Goal: Transaction & Acquisition: Purchase product/service

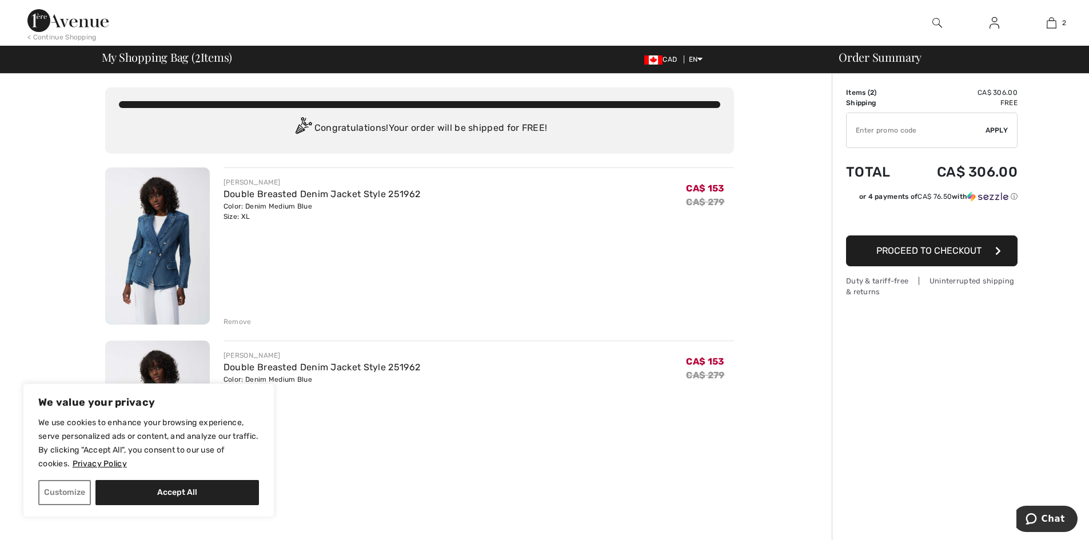
click at [242, 321] on div "Remove" at bounding box center [238, 322] width 28 height 10
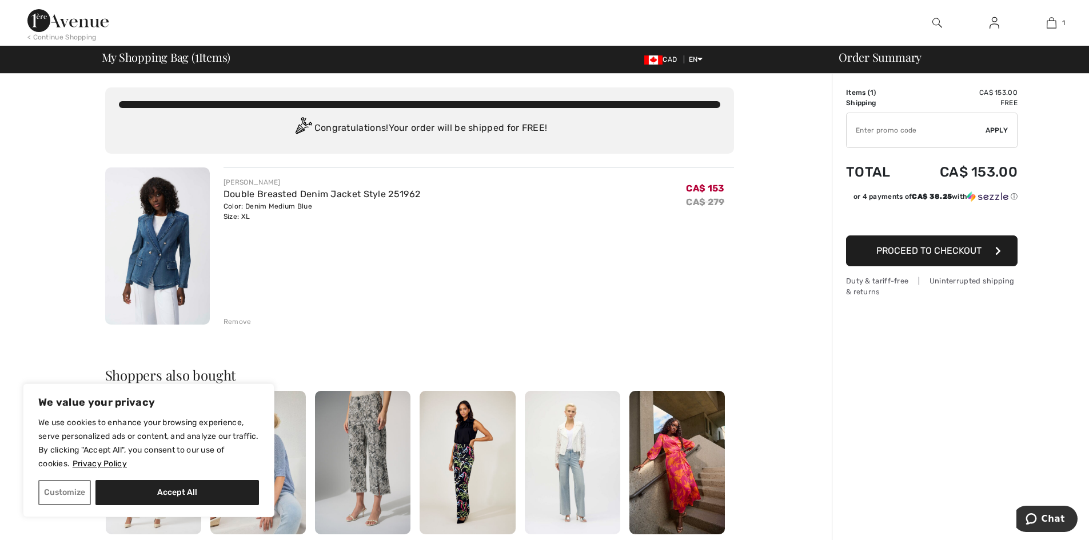
type input "NEW15"
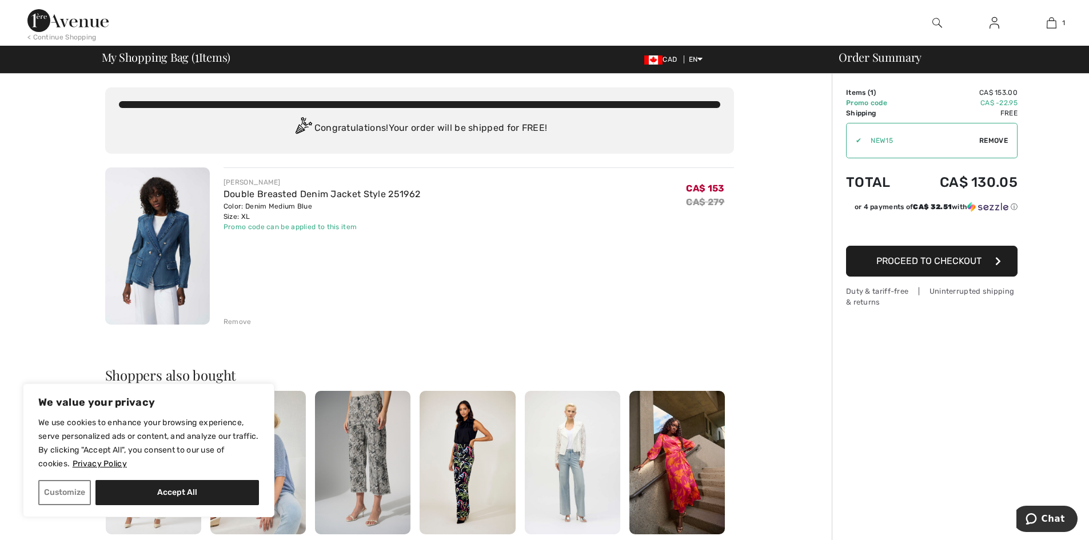
click at [932, 19] on img at bounding box center [937, 23] width 10 height 14
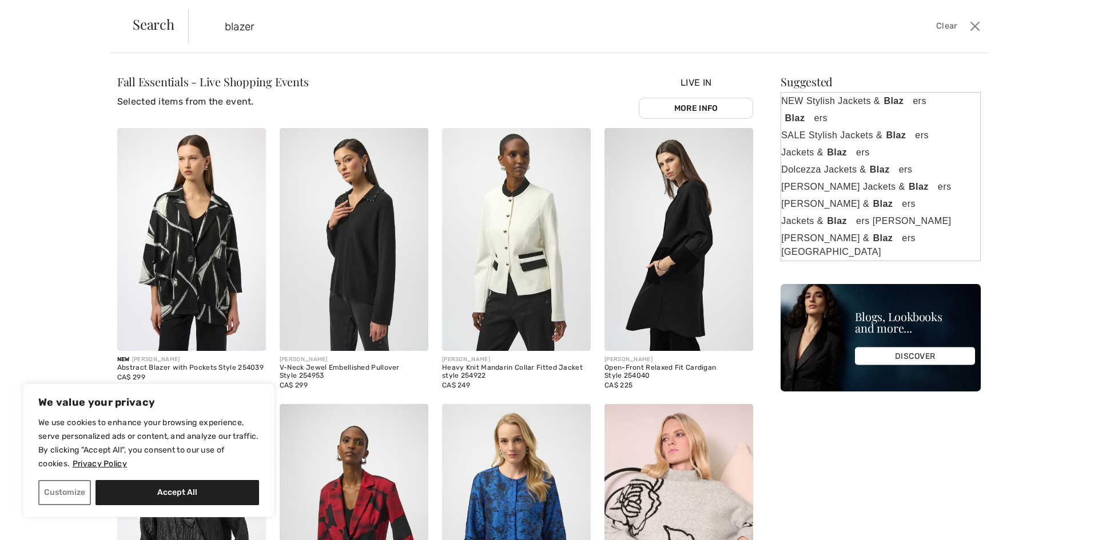
type input "blazer"
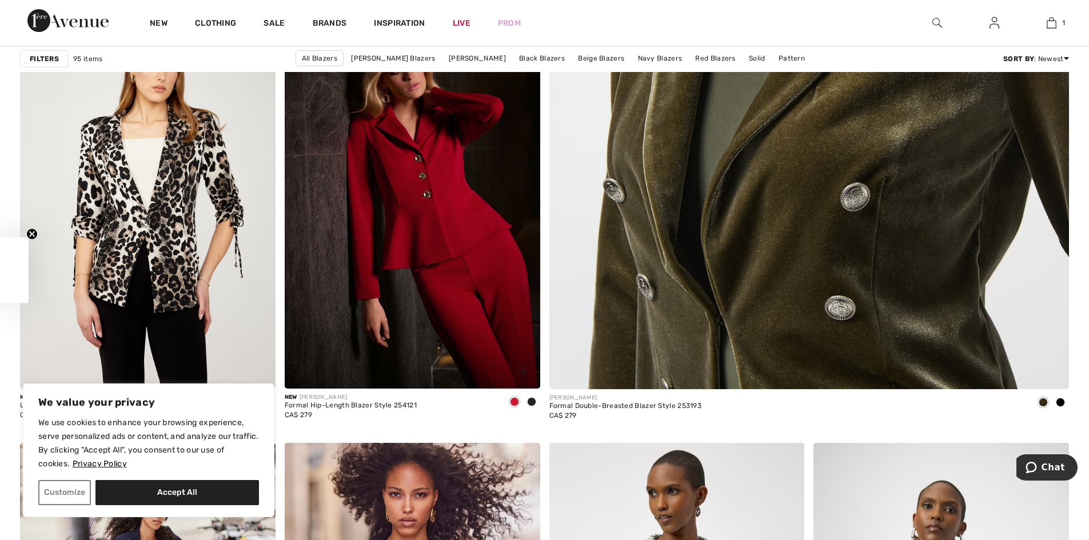
scroll to position [572, 0]
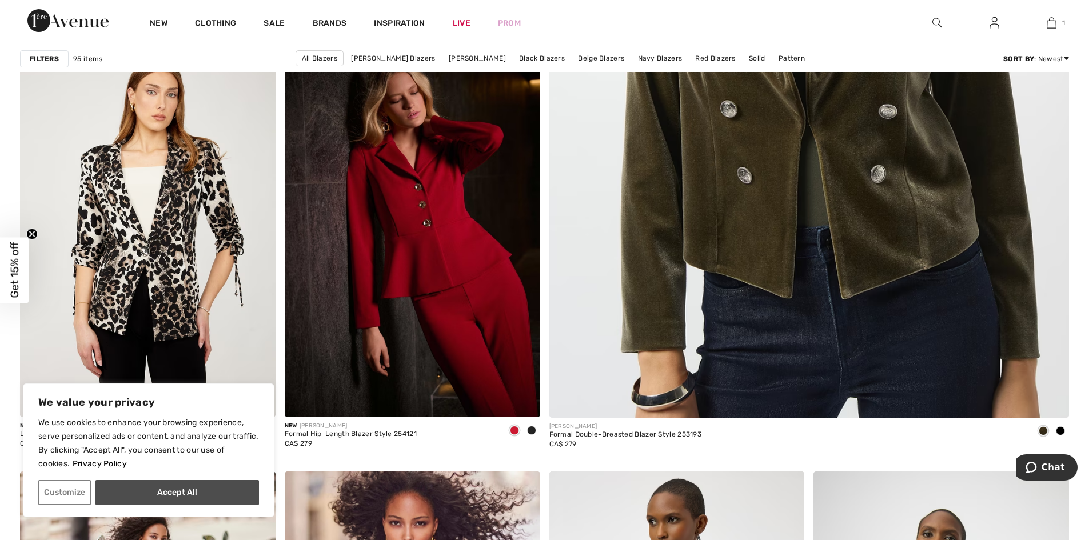
click at [188, 494] on button "Accept All" at bounding box center [176, 492] width 163 height 25
checkbox input "true"
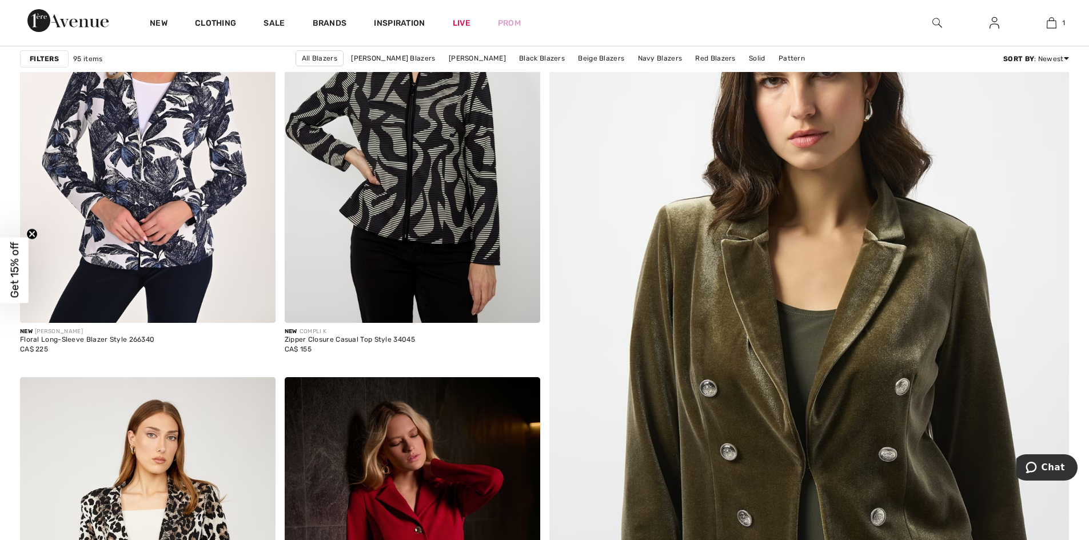
scroll to position [0, 0]
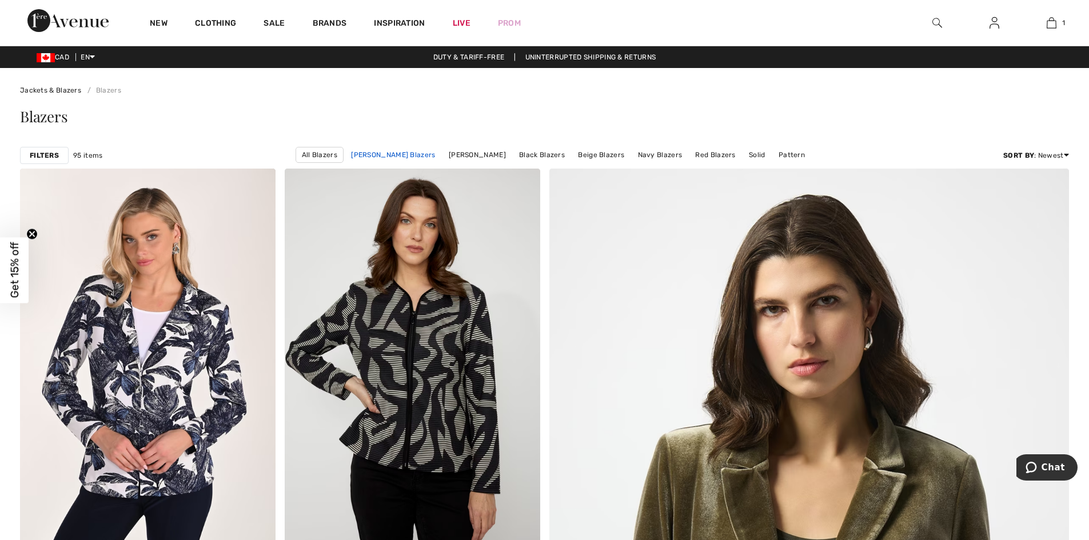
click at [363, 155] on link "Joseph Ribkoff Blazers" at bounding box center [392, 154] width 95 height 15
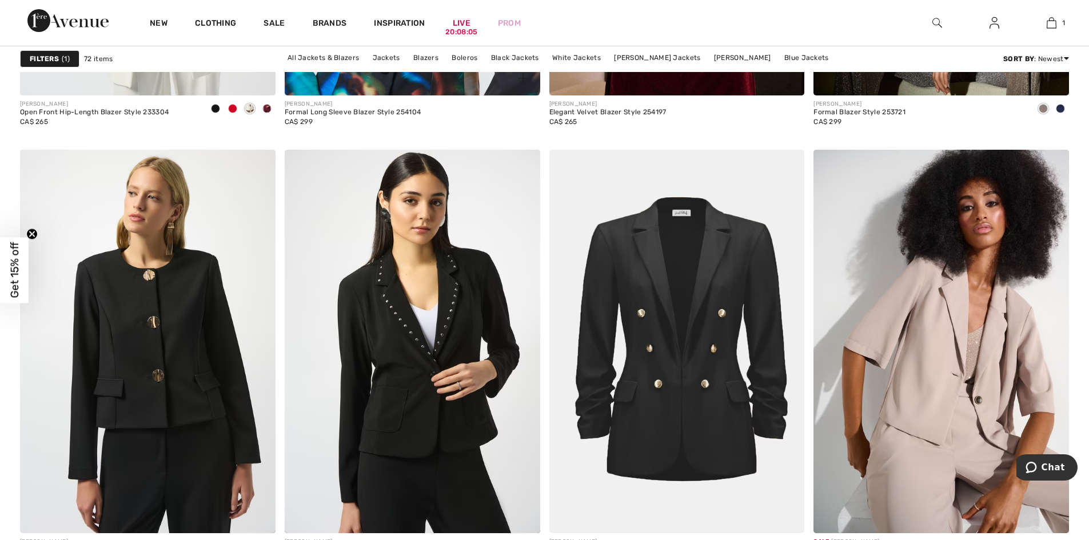
scroll to position [1366, 0]
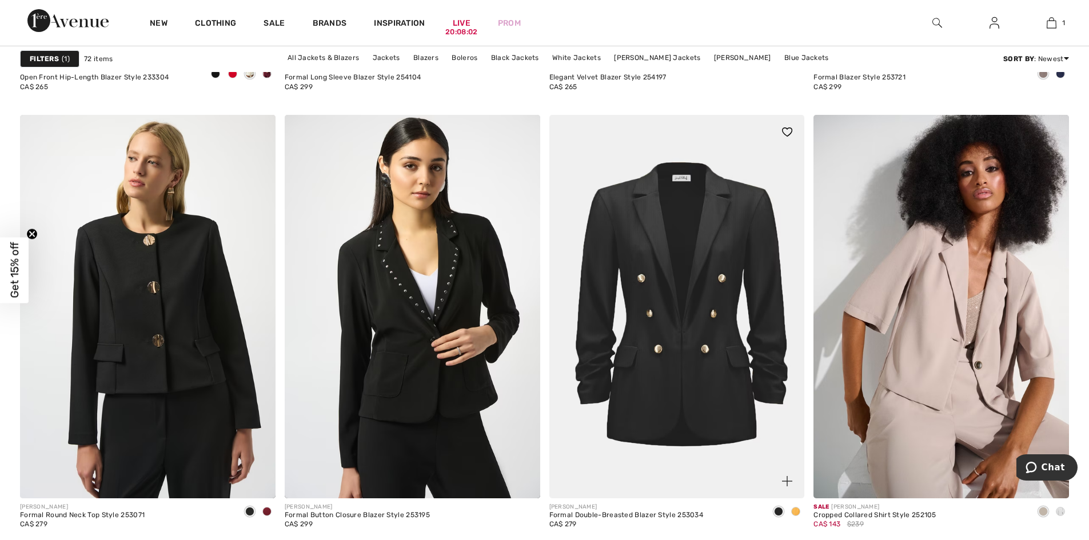
click at [663, 350] on img at bounding box center [677, 306] width 256 height 383
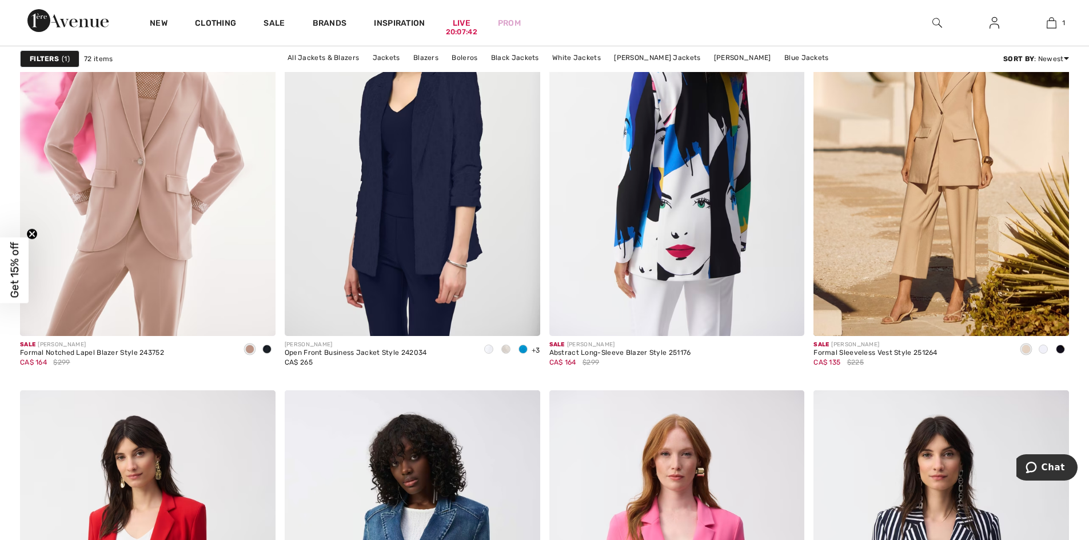
scroll to position [4567, 0]
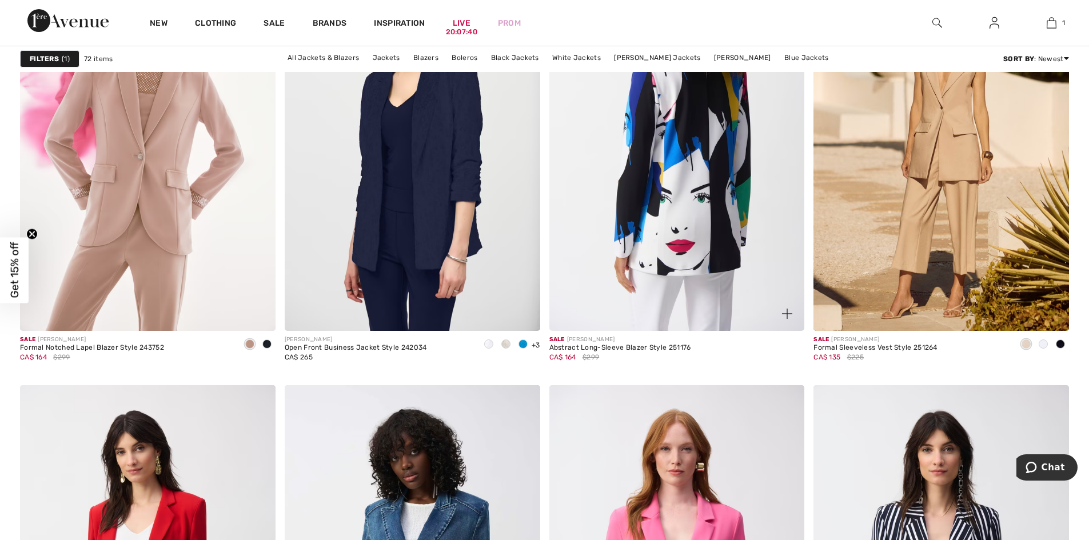
click at [707, 217] on img at bounding box center [677, 139] width 256 height 383
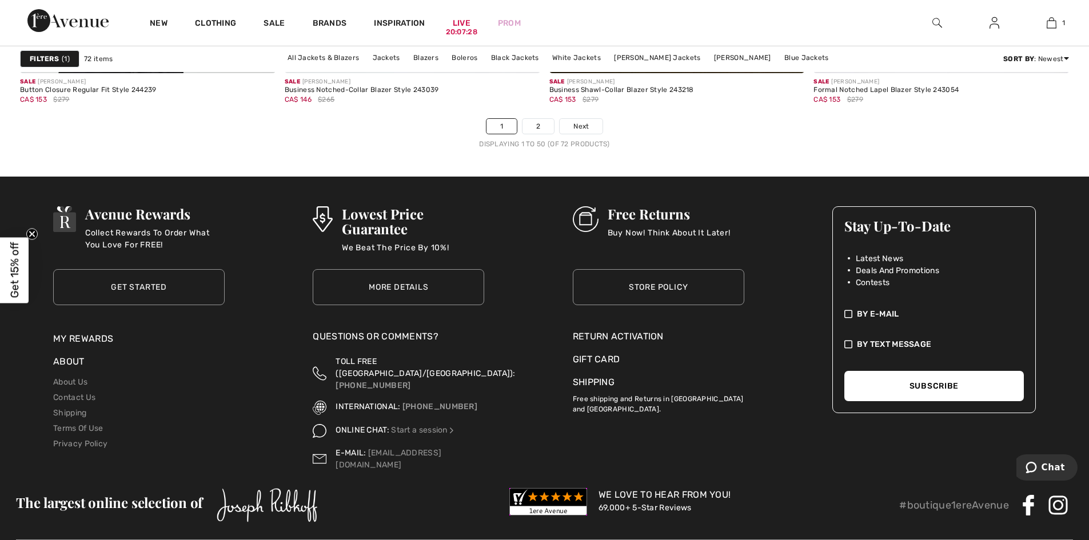
scroll to position [6396, 0]
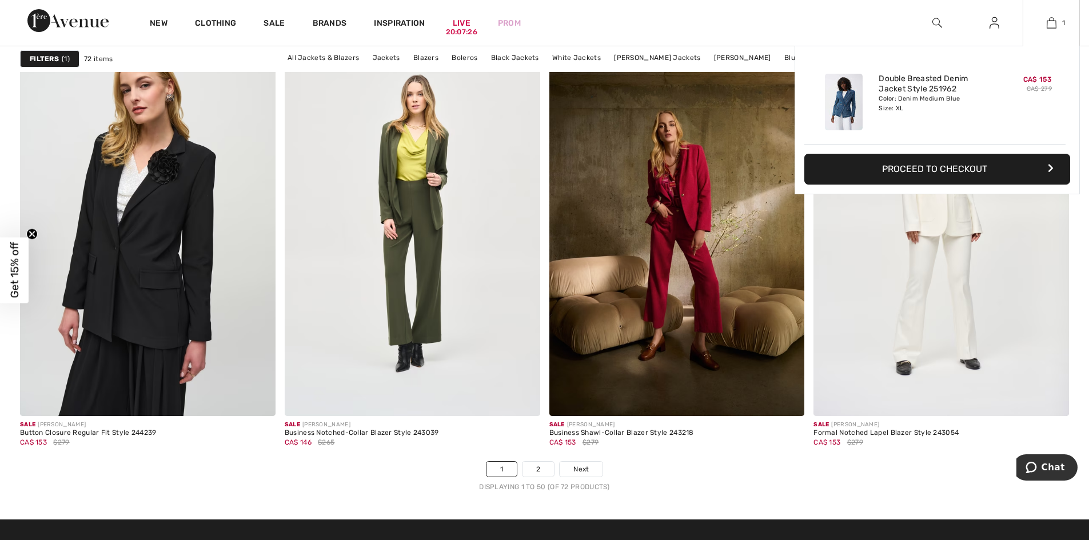
click at [893, 175] on button "Proceed to Checkout" at bounding box center [937, 169] width 266 height 31
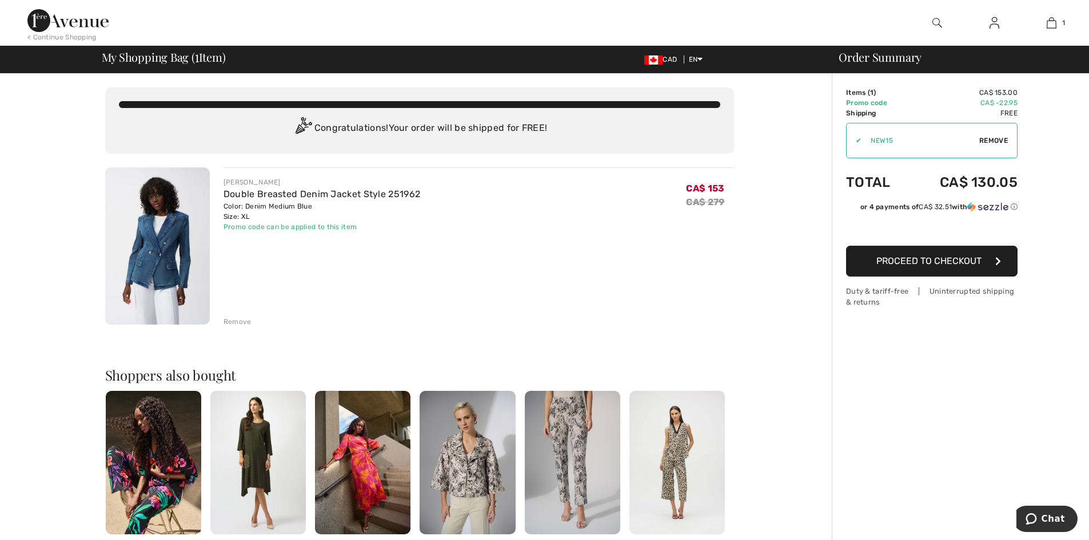
checkbox input "true"
click at [930, 257] on span "Proceed to Checkout" at bounding box center [928, 261] width 105 height 11
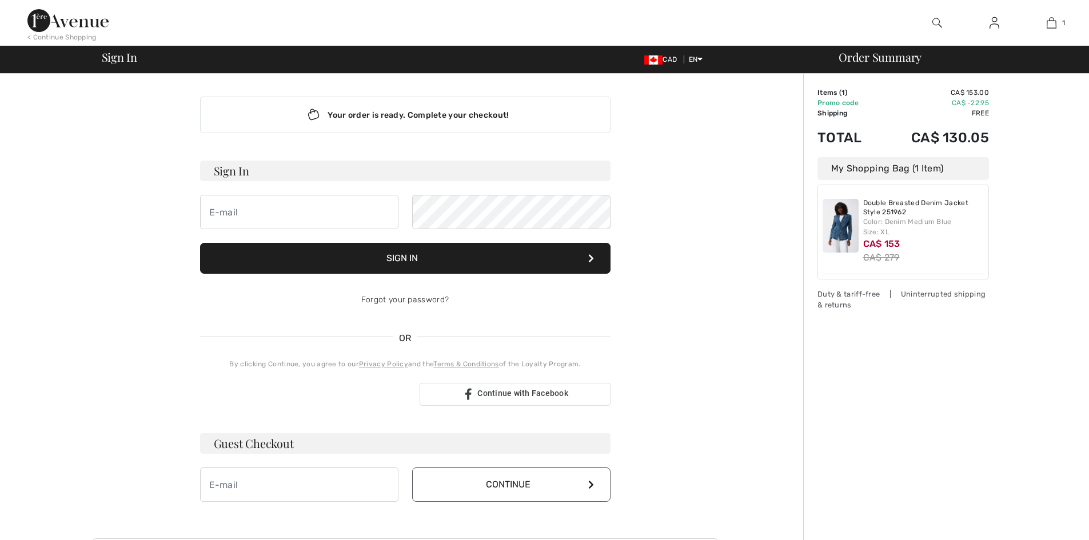
click at [241, 206] on input "email" at bounding box center [299, 212] width 198 height 34
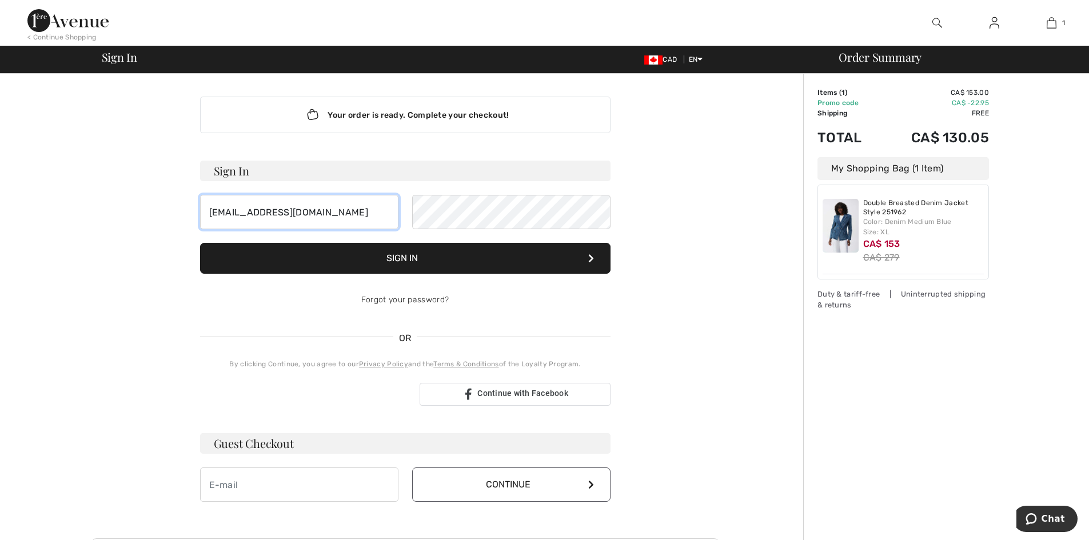
click at [353, 215] on input "stacpoole@hotmail.com" at bounding box center [299, 212] width 198 height 34
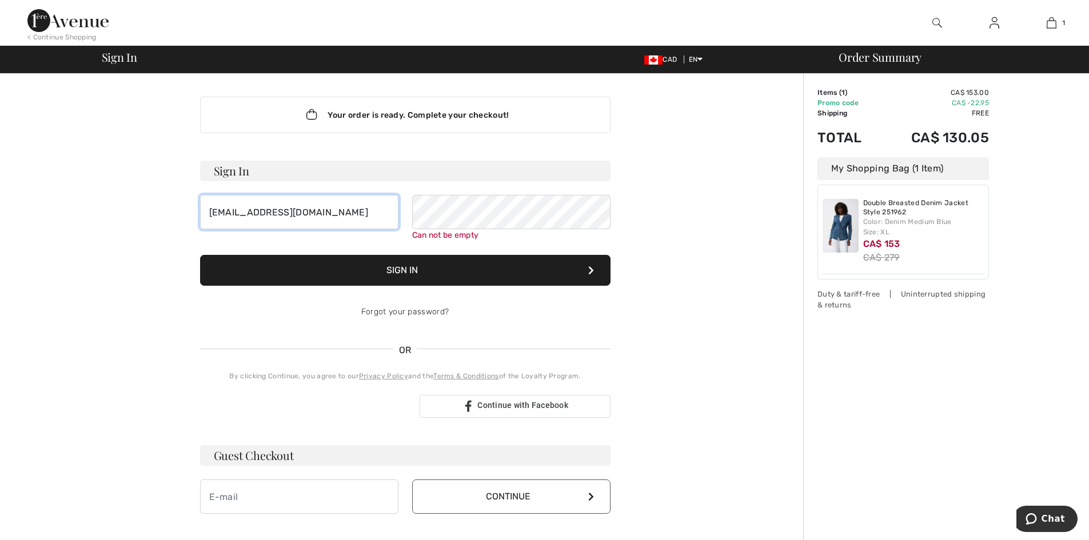
type input "andraarnold@royallepage.ca"
drag, startPoint x: 338, startPoint y: 213, endPoint x: 86, endPoint y: 217, distance: 252.1
click at [86, 217] on div "Your order is ready. Complete your checkout! Sign In andraarnold@royallepage.ca…" at bounding box center [405, 407] width 796 height 667
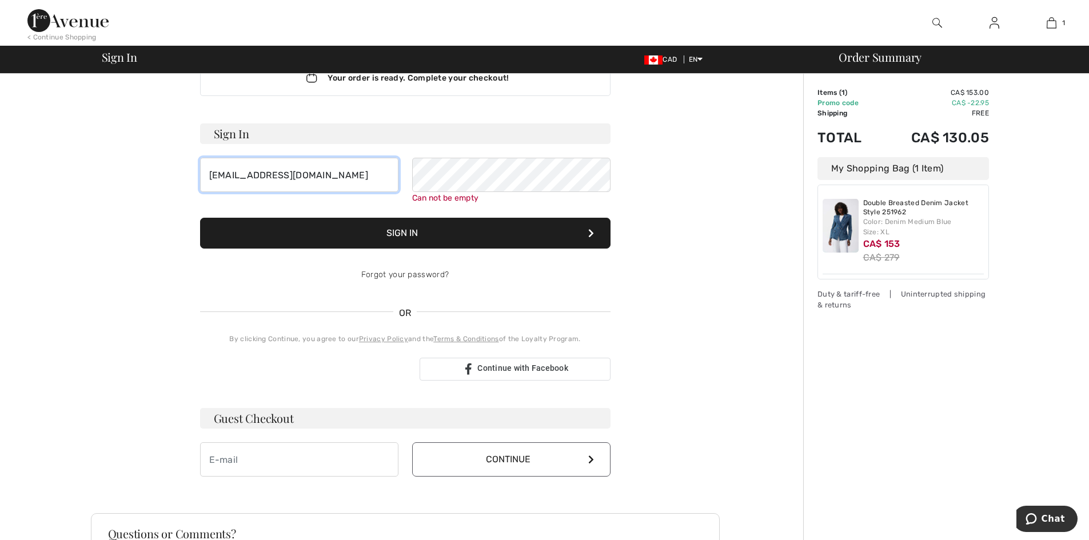
scroll to position [57, 0]
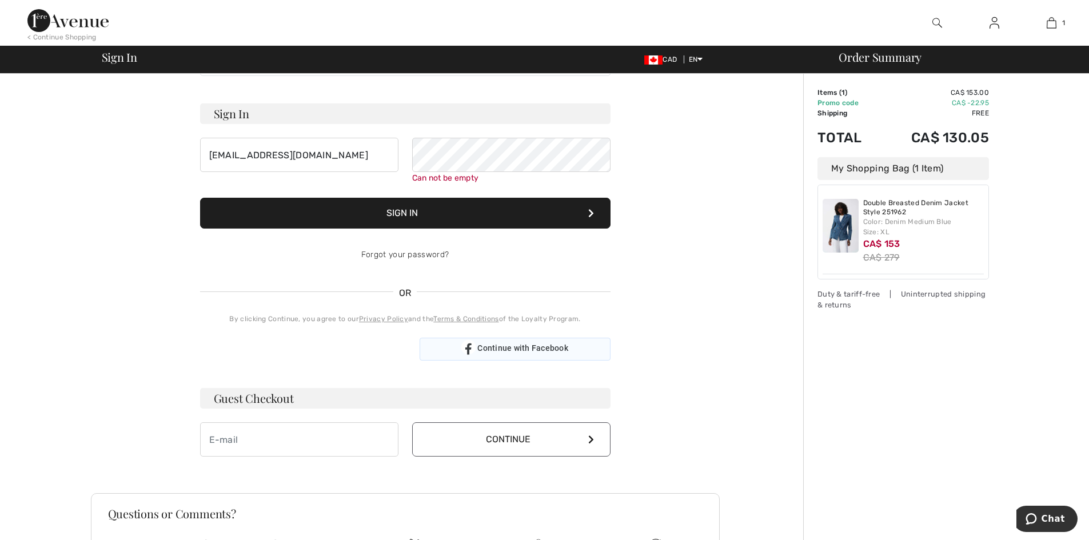
click at [509, 346] on span "Continue with Facebook" at bounding box center [522, 348] width 91 height 9
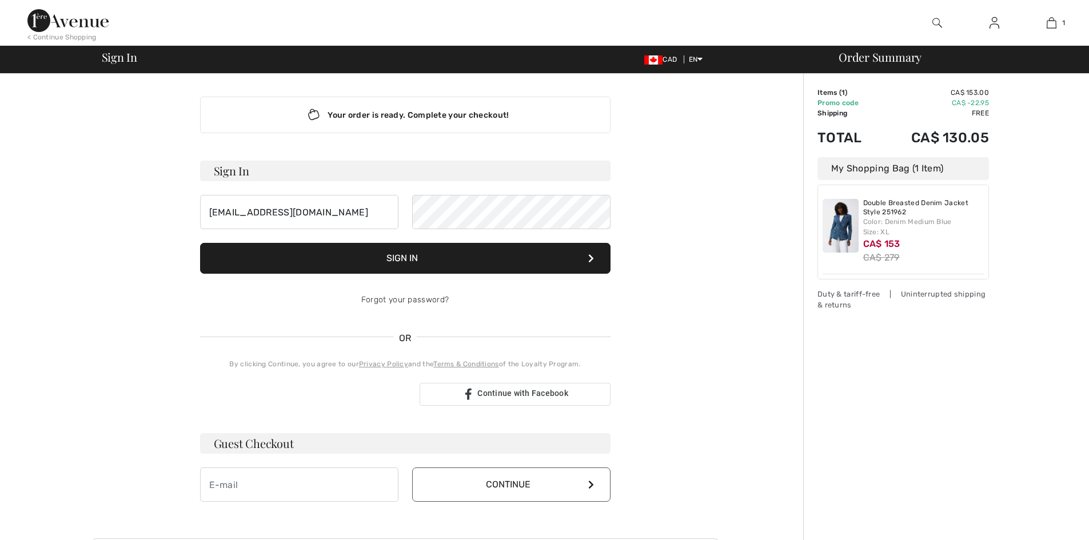
scroll to position [57, 0]
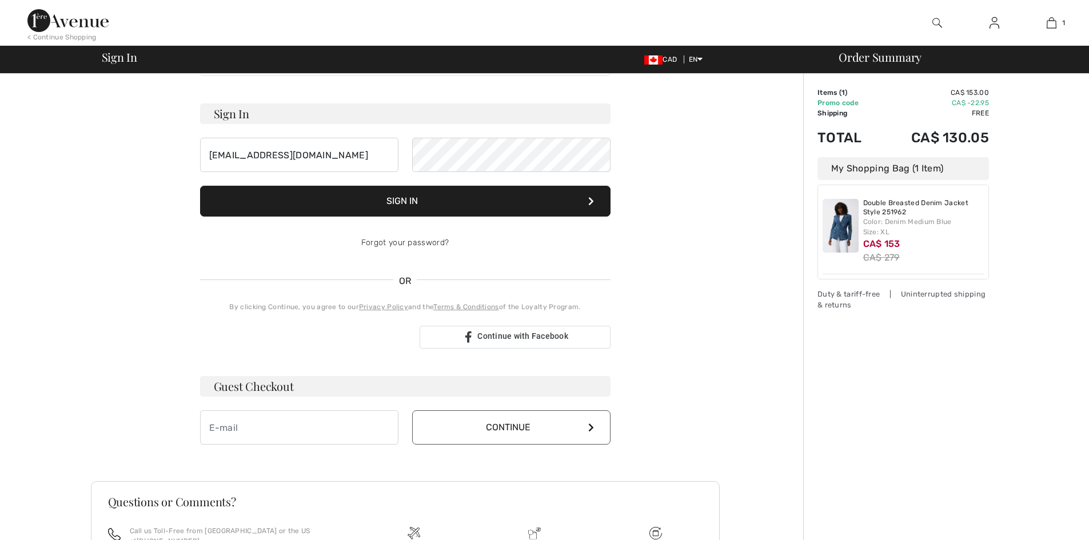
checkbox input "true"
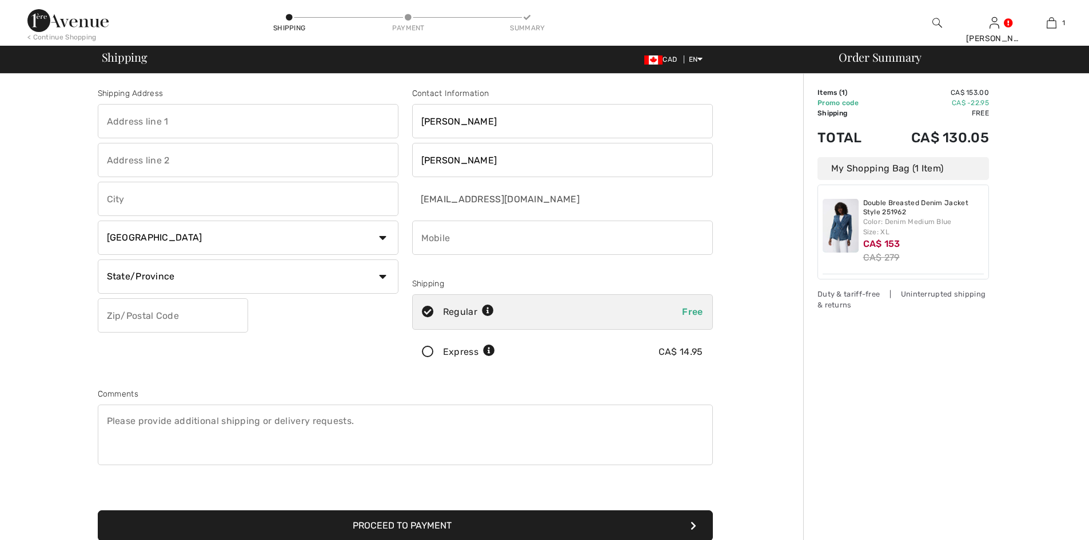
click at [147, 126] on input "text" at bounding box center [248, 121] width 301 height 34
type input "8 Cook's Mill Rd"
type input "puslinch"
select select "ON"
type input "N0B 2J0"
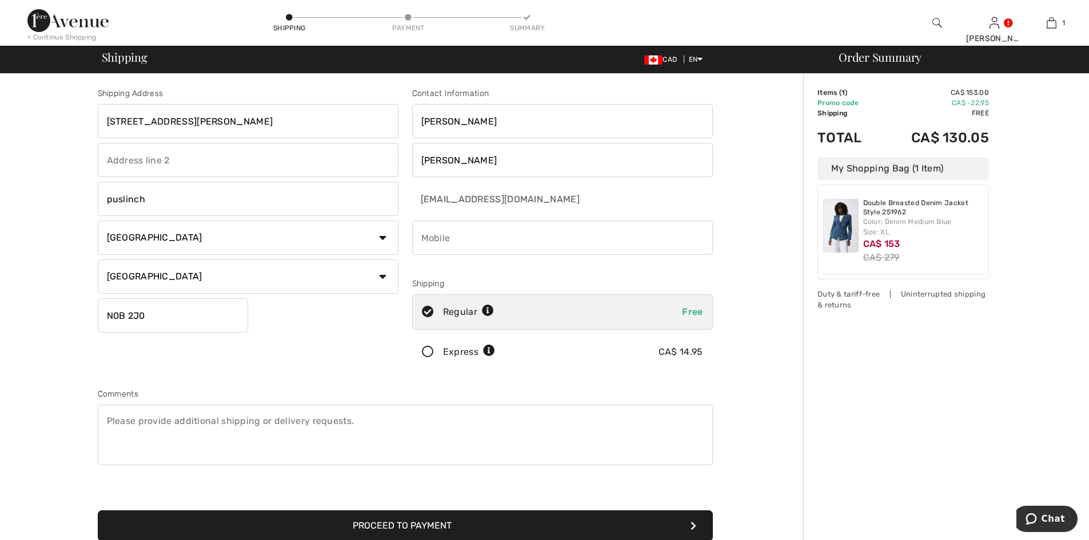
type input "5197666041"
type input "N0B2J0"
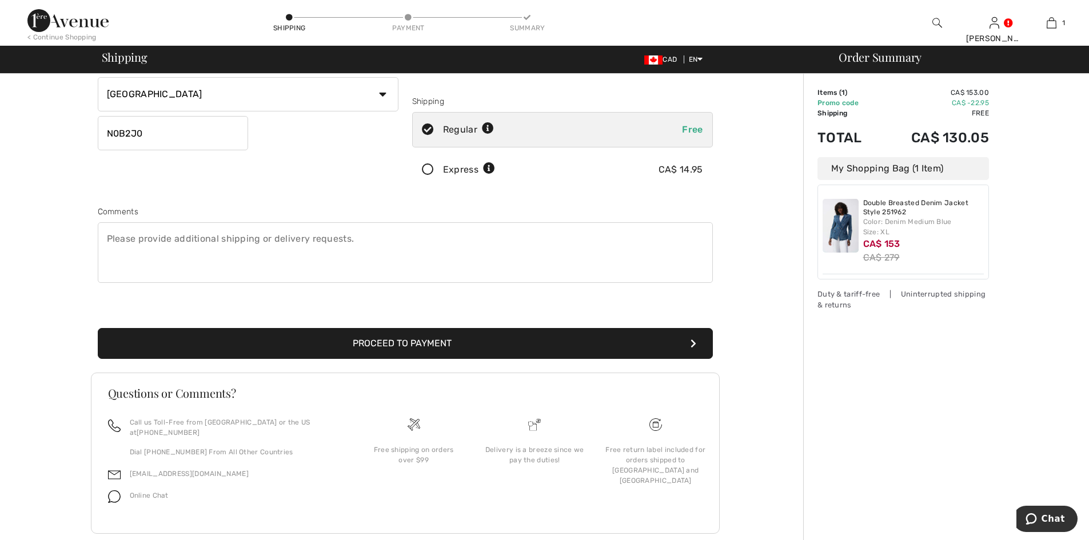
scroll to position [194, 0]
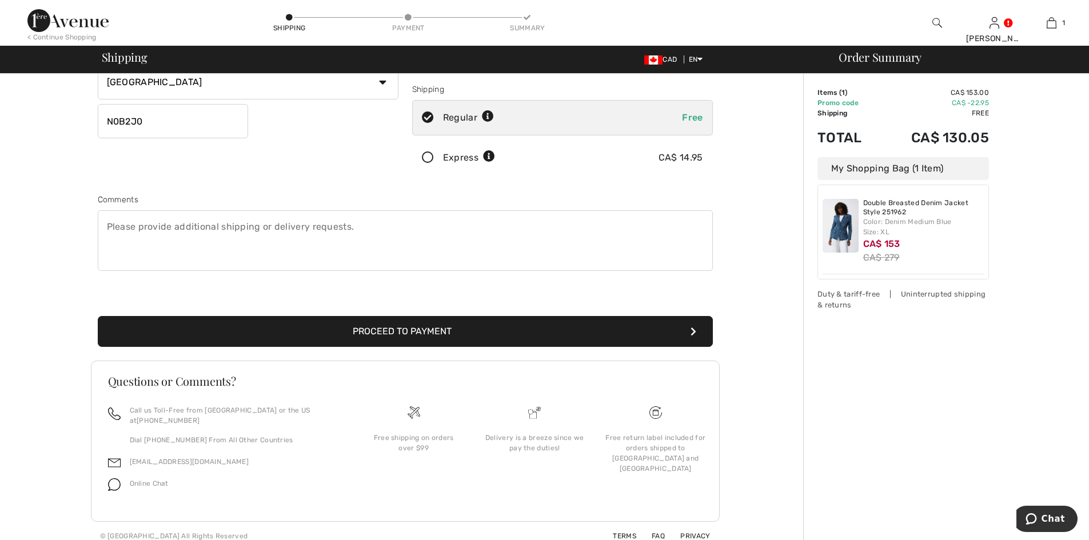
click at [315, 325] on button "Proceed to Payment" at bounding box center [405, 331] width 615 height 31
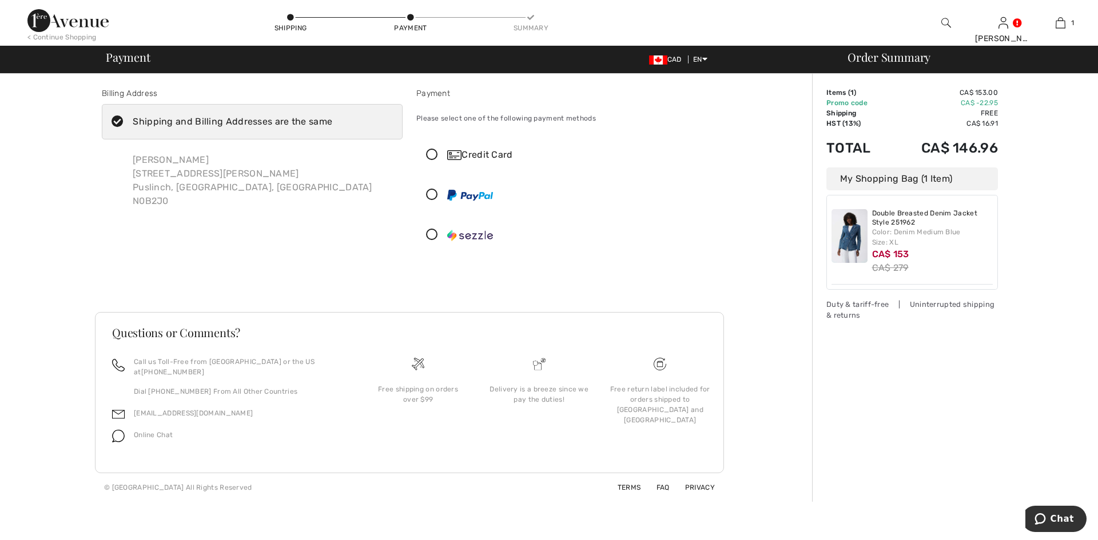
click at [433, 159] on icon at bounding box center [432, 155] width 30 height 12
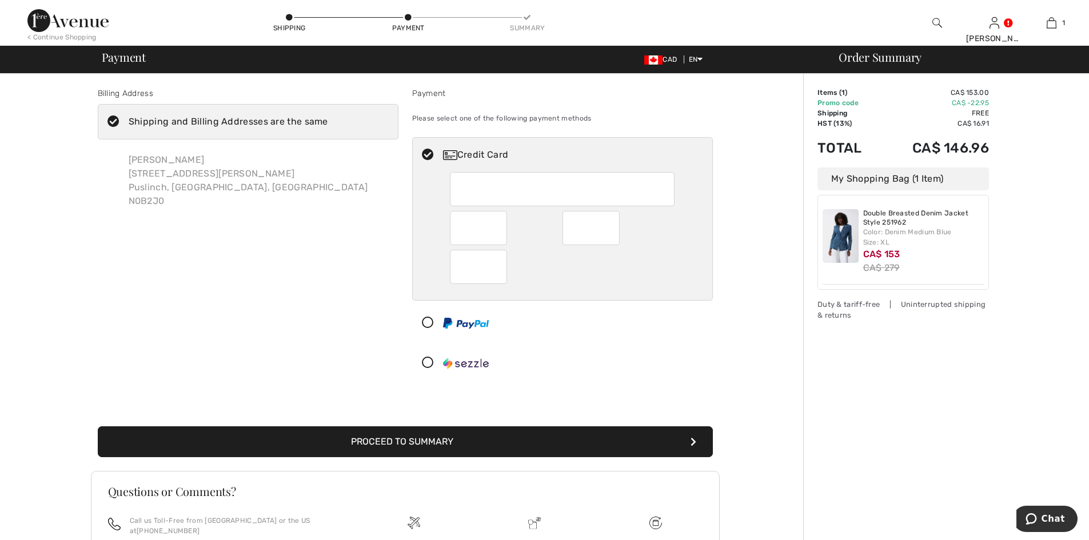
scroll to position [57, 0]
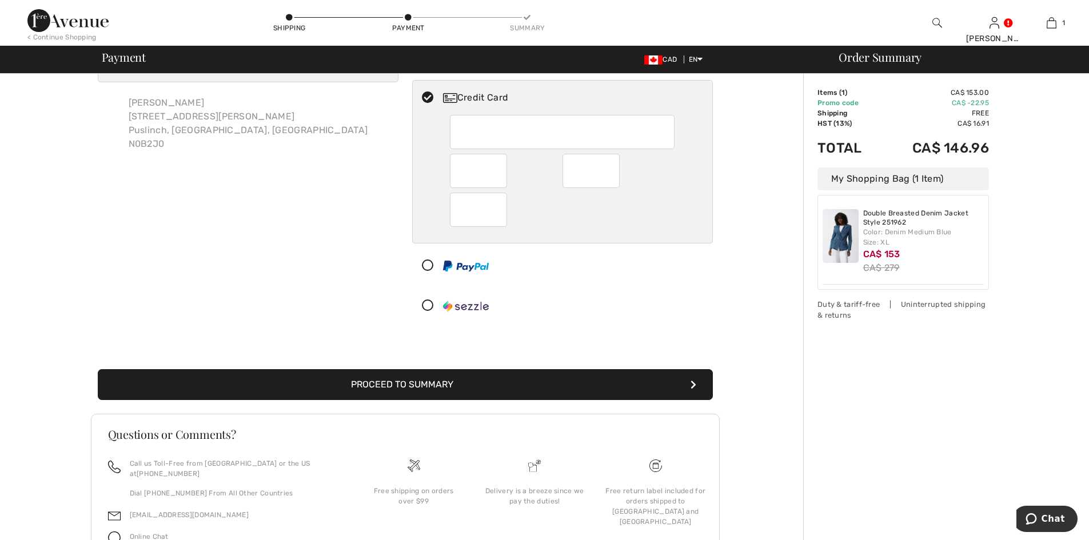
click at [364, 381] on button "Proceed to Summary" at bounding box center [405, 384] width 615 height 31
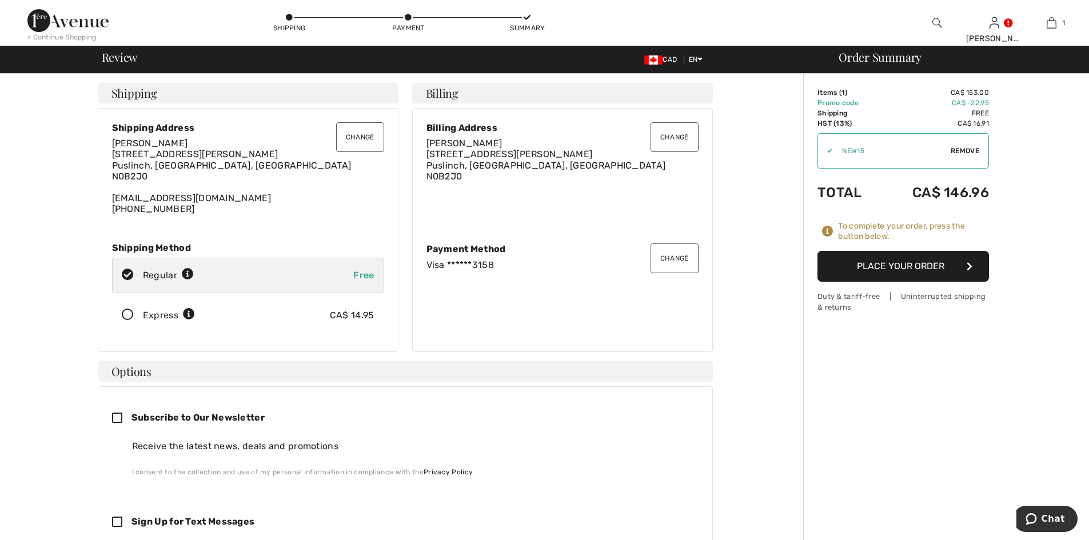
click at [911, 260] on button "Place Your Order" at bounding box center [902, 266] width 171 height 31
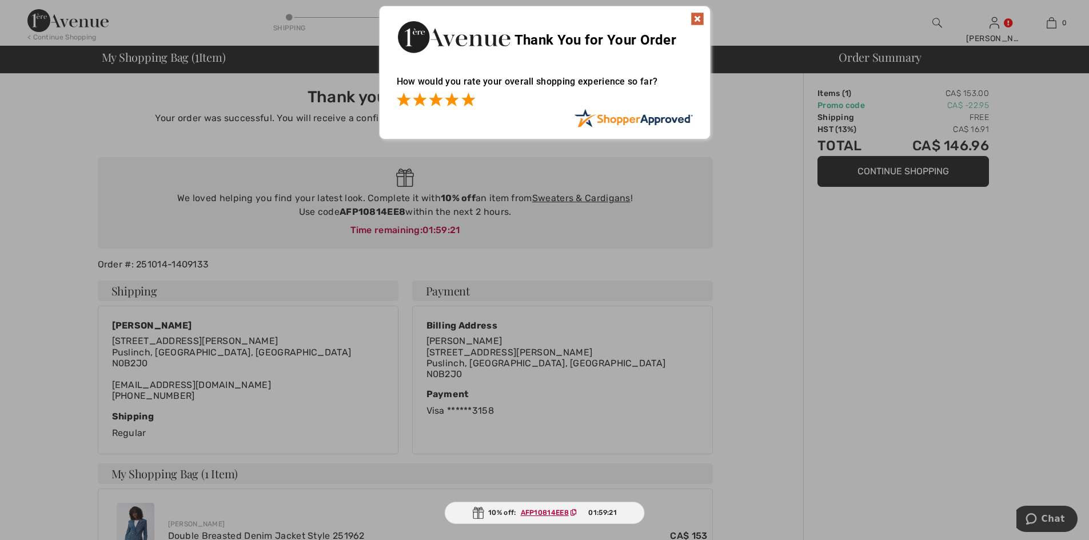
click at [472, 99] on span at bounding box center [468, 100] width 14 height 14
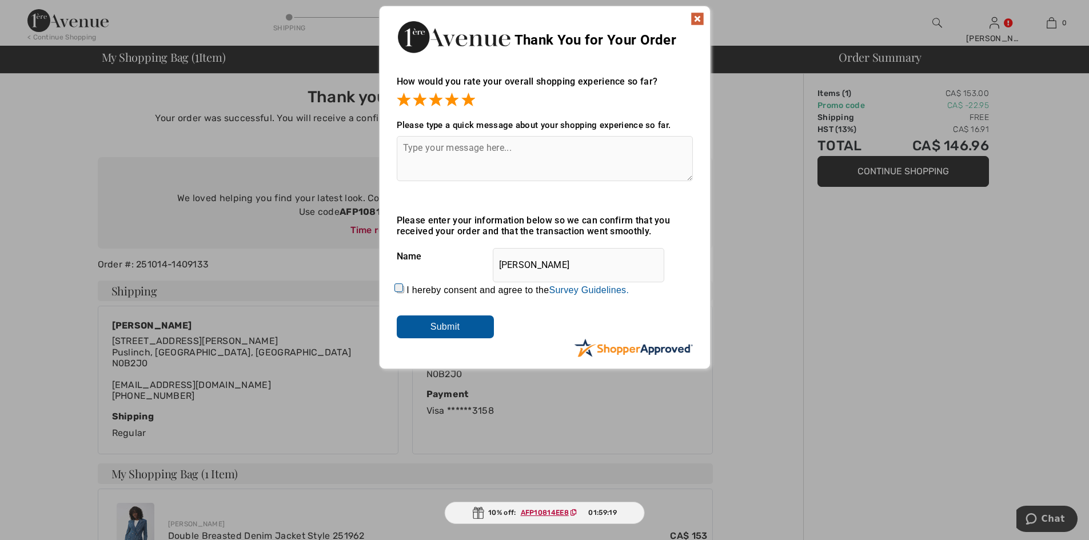
click at [442, 328] on input "Submit" at bounding box center [445, 327] width 97 height 23
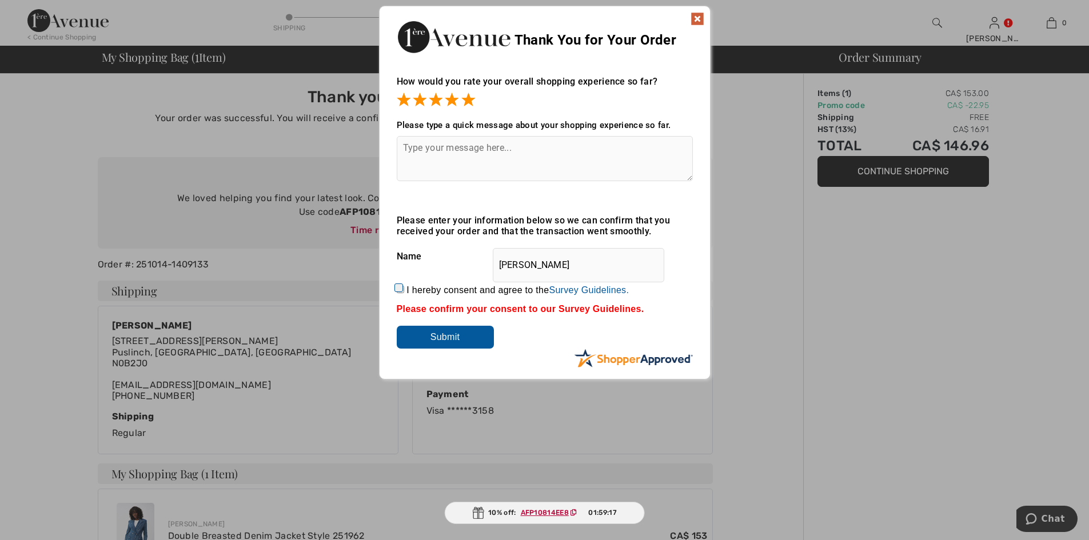
click at [401, 288] on input "I hereby consent and agree to the By submitting a review, you grant permission …" at bounding box center [400, 289] width 7 height 7
checkbox input "true"
click at [452, 334] on input "Submit" at bounding box center [445, 337] width 97 height 23
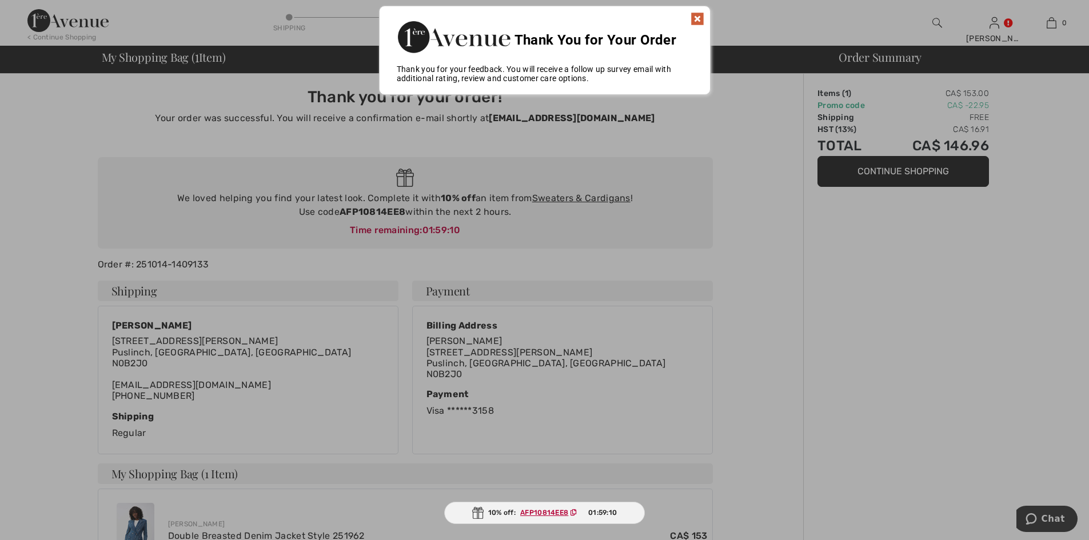
click at [829, 15] on div "Sorry! Something went wrong. Close Thank You for Your Order How would you rate …" at bounding box center [544, 50] width 1089 height 101
click at [696, 16] on img at bounding box center [698, 19] width 14 height 14
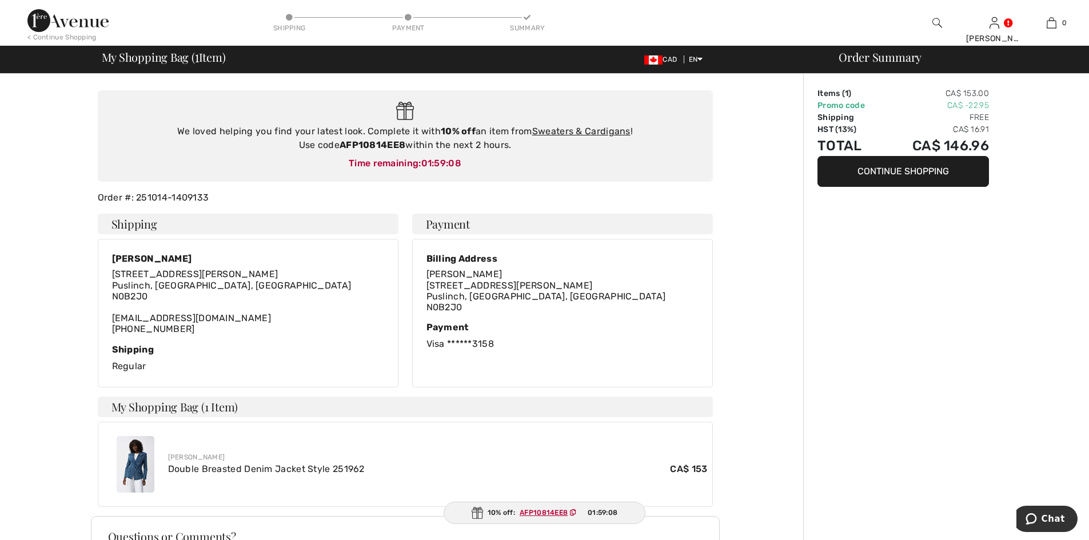
scroll to position [222, 0]
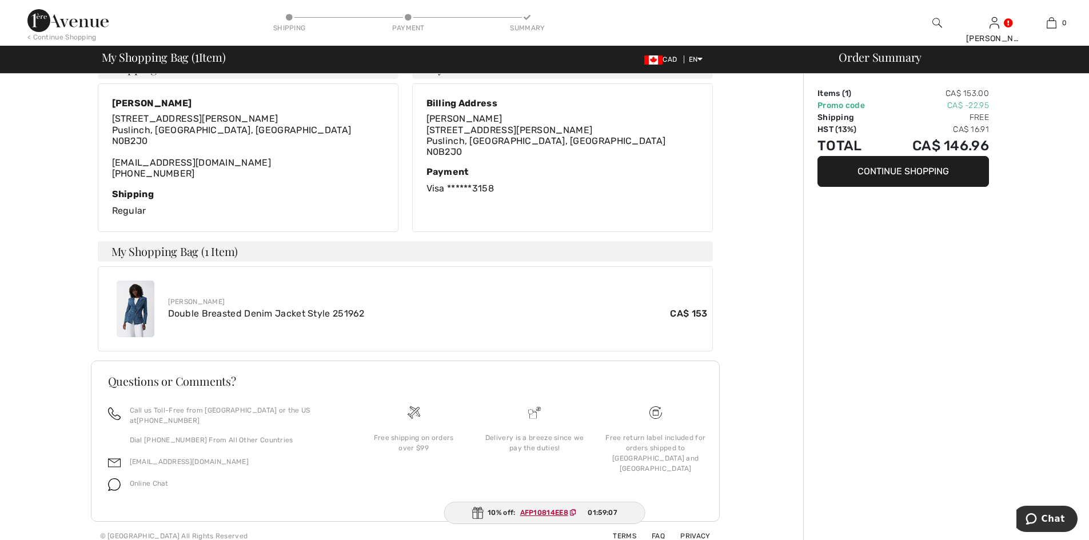
click at [130, 310] on img at bounding box center [136, 309] width 38 height 57
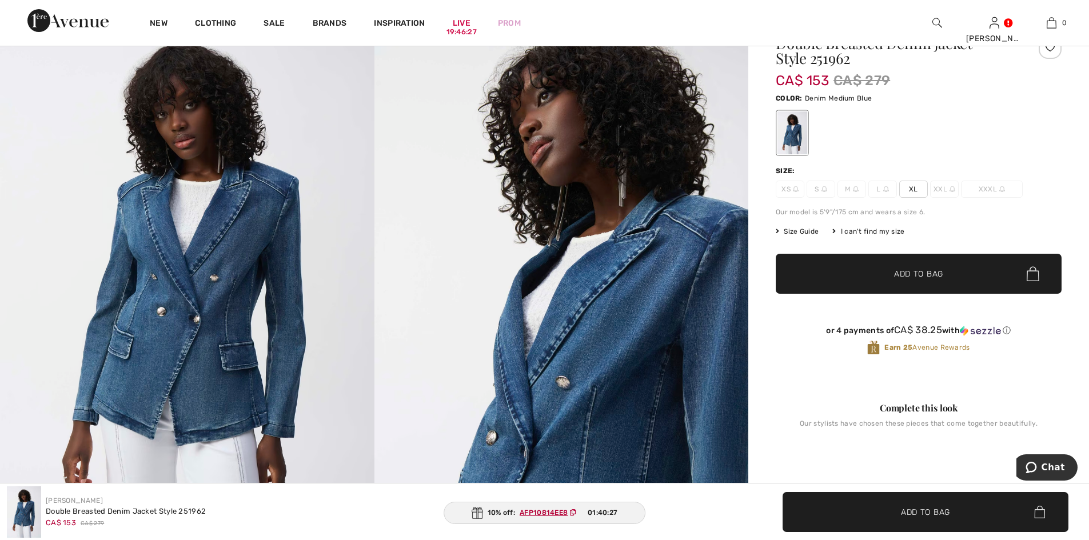
scroll to position [57, 0]
